Goal: Information Seeking & Learning: Learn about a topic

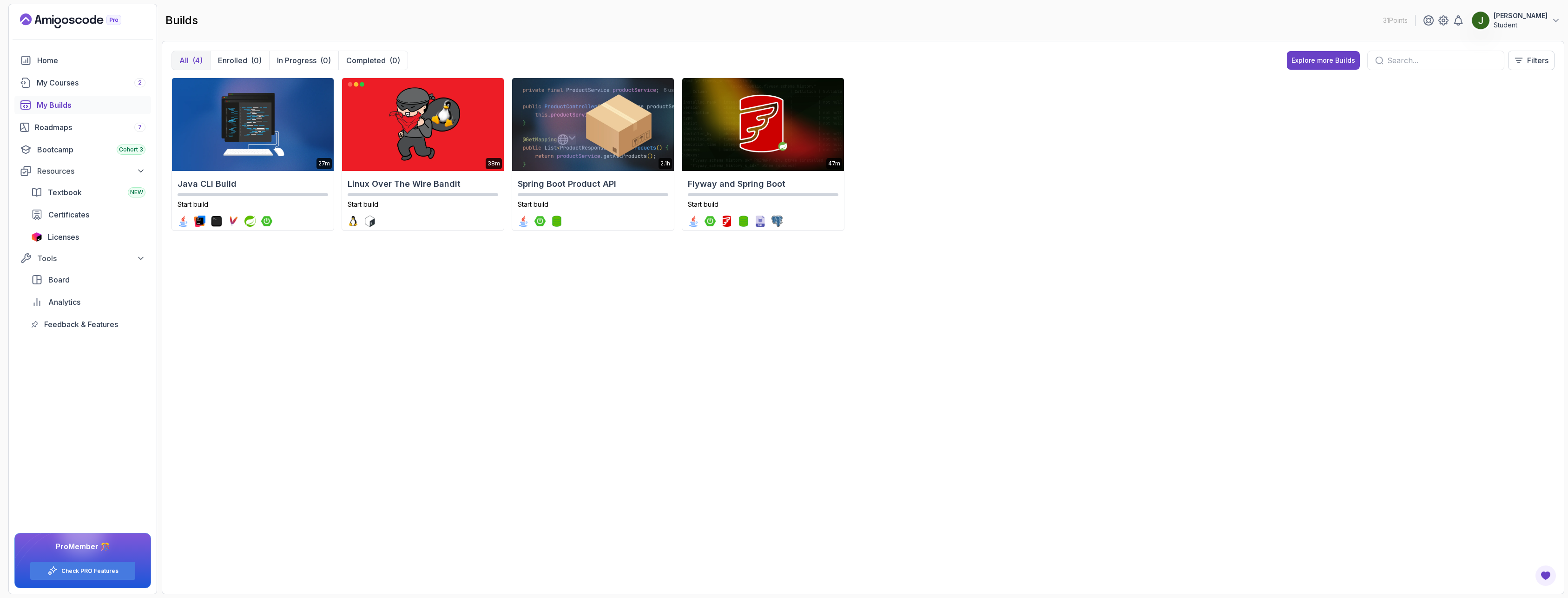
click at [1528, 23] on p "Student" at bounding box center [1521, 25] width 54 height 9
click at [1489, 160] on p "Community" at bounding box center [1494, 157] width 40 height 11
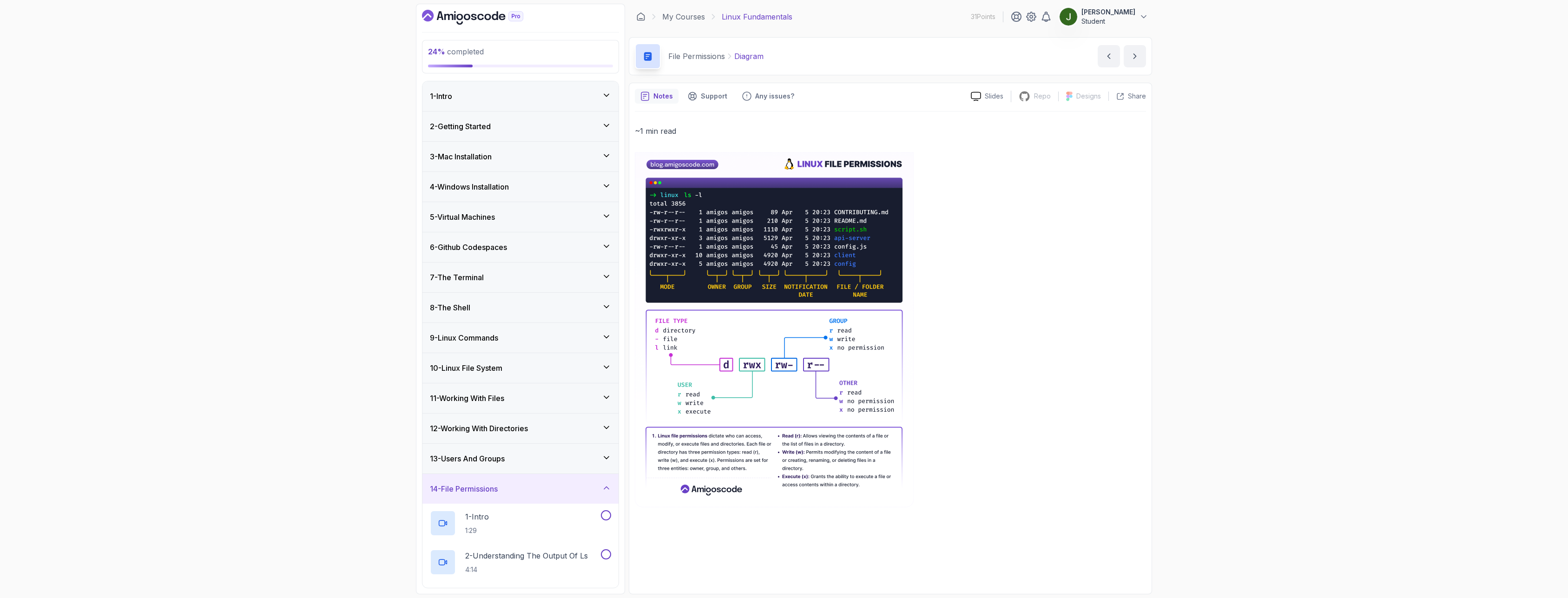
click at [614, 488] on div "14 - File Permissions" at bounding box center [520, 488] width 196 height 30
click at [543, 60] on div "24 % completed" at bounding box center [520, 57] width 185 height 21
click at [1127, 17] on p "Student" at bounding box center [1108, 21] width 54 height 9
